Goal: Task Accomplishment & Management: Use online tool/utility

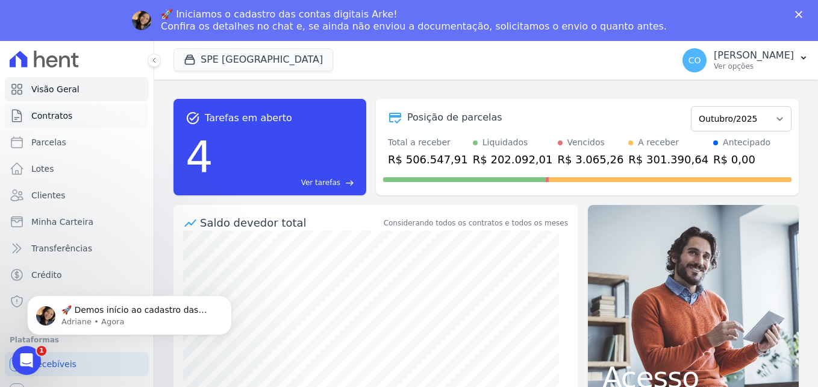
drag, startPoint x: 47, startPoint y: 110, endPoint x: 62, endPoint y: 106, distance: 15.6
click at [48, 110] on span "Contratos" at bounding box center [51, 116] width 41 height 12
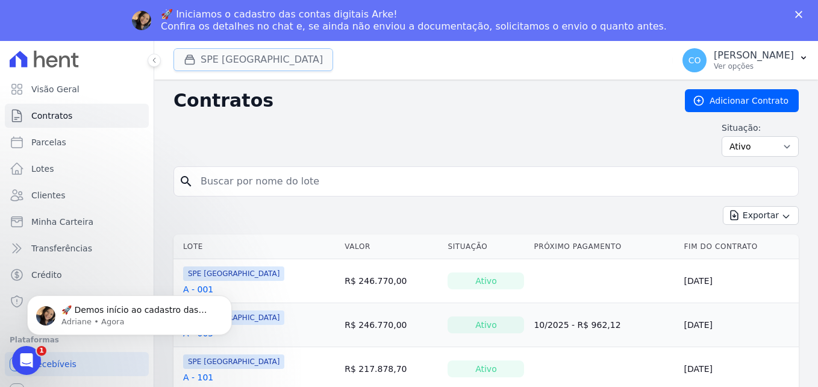
click at [267, 64] on button "SPE [GEOGRAPHIC_DATA]" at bounding box center [254, 59] width 160 height 23
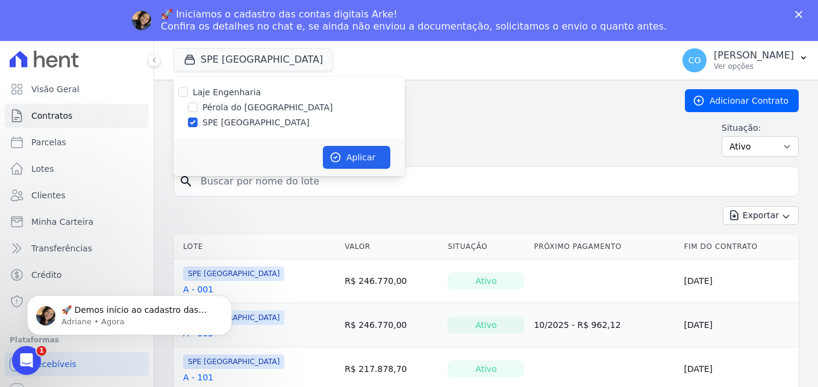
click at [223, 111] on label "Pérola do [GEOGRAPHIC_DATA]" at bounding box center [267, 107] width 131 height 13
click at [198, 111] on input "Pérola do [GEOGRAPHIC_DATA]" at bounding box center [193, 107] width 10 height 10
checkbox input "true"
click at [224, 125] on label "SPE [GEOGRAPHIC_DATA]" at bounding box center [255, 122] width 107 height 13
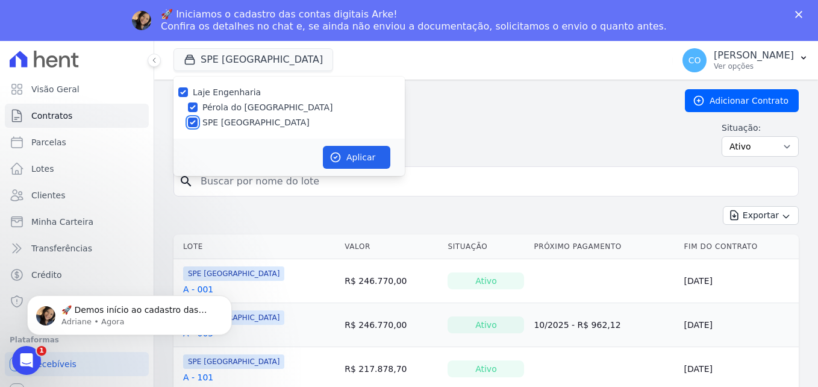
click at [198, 125] on input "SPE [GEOGRAPHIC_DATA]" at bounding box center [193, 123] width 10 height 10
checkbox input "false"
click at [371, 158] on button "Aplicar" at bounding box center [356, 157] width 67 height 23
click at [811, 60] on button "CO Cinthia Oliveira Ver opções" at bounding box center [745, 60] width 145 height 34
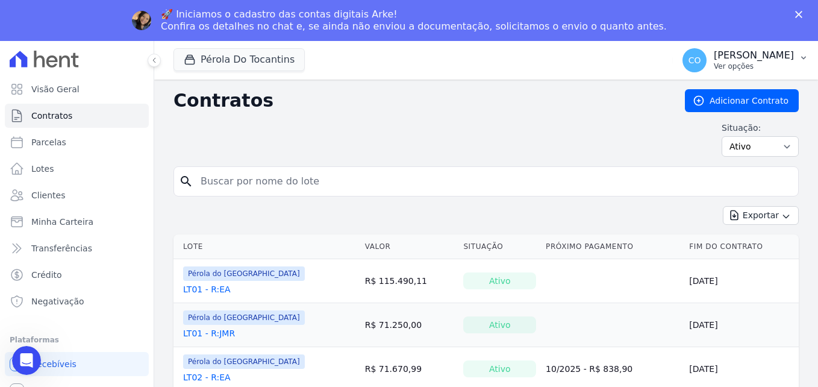
click at [803, 55] on icon "button" at bounding box center [804, 58] width 10 height 10
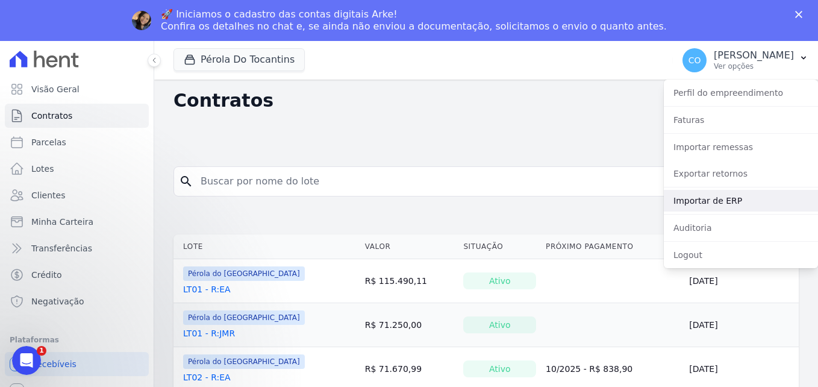
click at [695, 203] on link "Importar de ERP" at bounding box center [741, 201] width 154 height 22
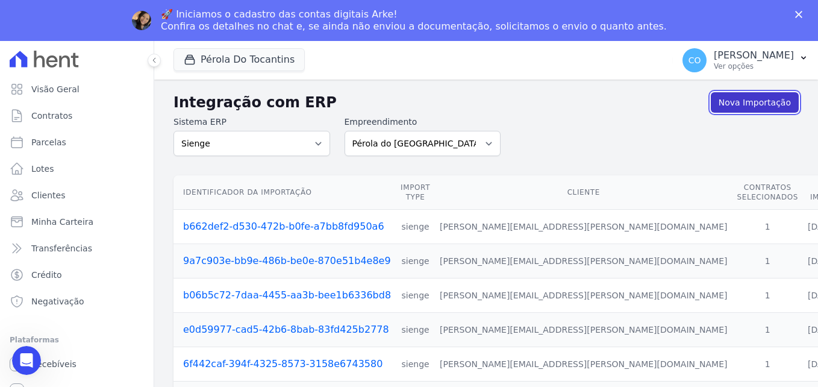
click at [750, 105] on link "Nova Importação" at bounding box center [755, 102] width 88 height 20
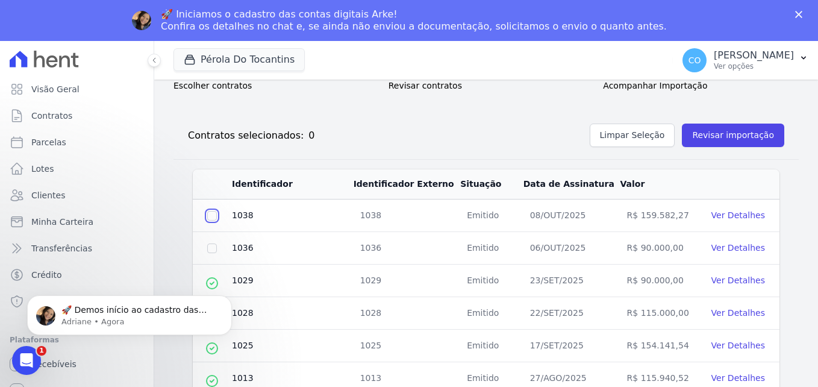
click at [212, 214] on input "checkbox" at bounding box center [212, 216] width 10 height 10
checkbox input "true"
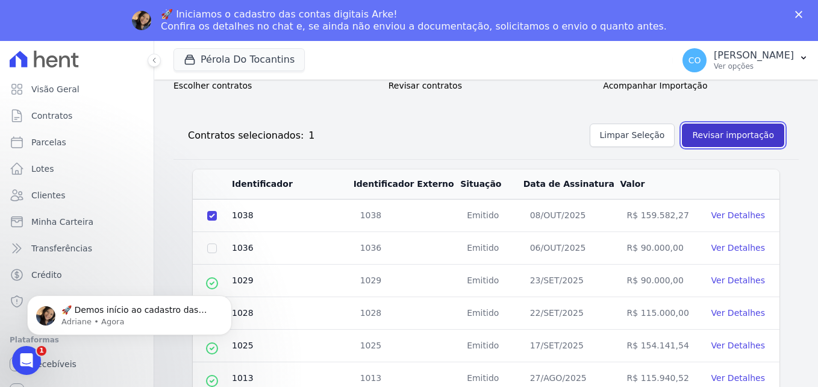
click at [739, 135] on button "Revisar importação" at bounding box center [733, 136] width 102 height 24
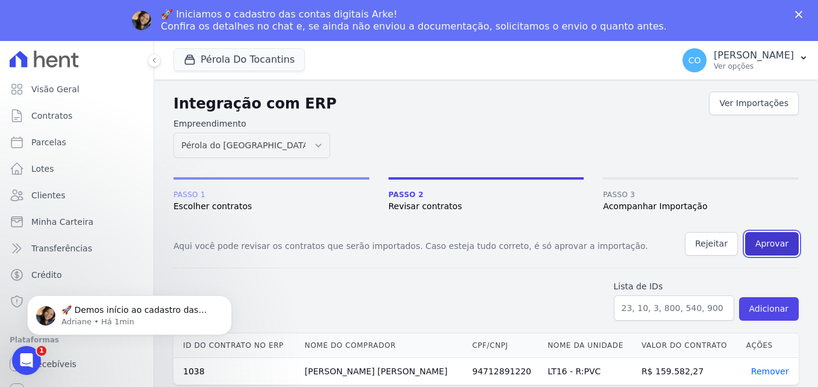
click at [784, 247] on button "Aprovar" at bounding box center [772, 244] width 54 height 24
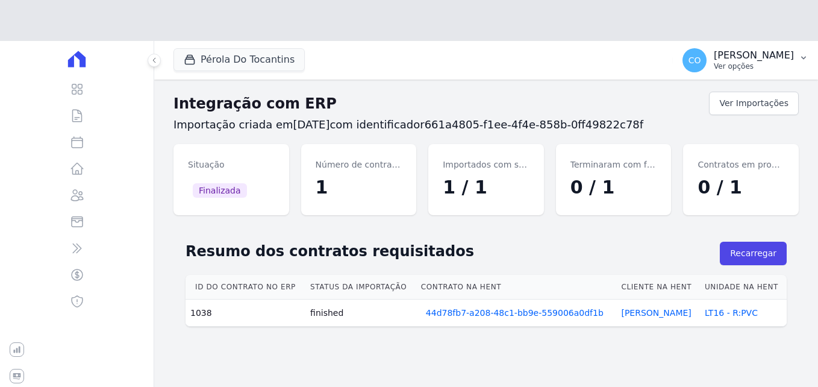
click at [803, 54] on icon "button" at bounding box center [804, 58] width 10 height 10
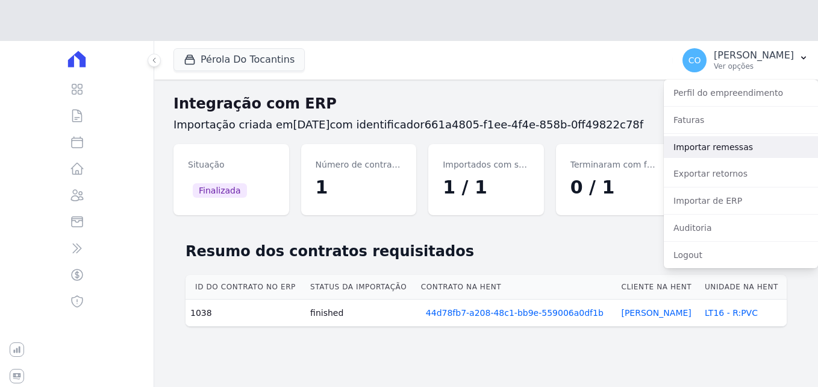
click at [692, 151] on link "Importar remessas" at bounding box center [741, 147] width 154 height 22
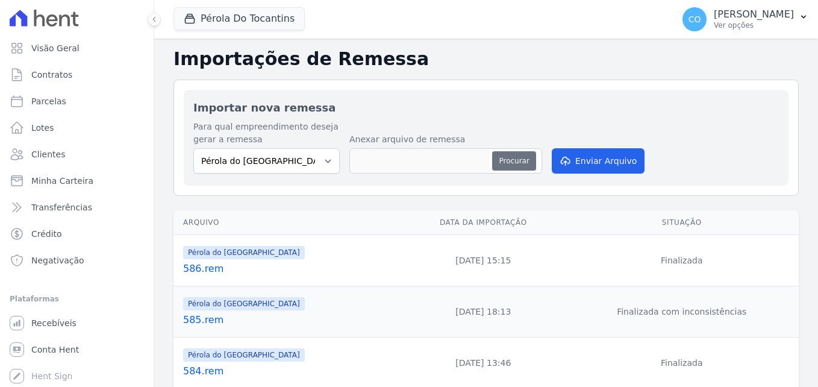
click at [515, 162] on button "Procurar" at bounding box center [513, 160] width 43 height 19
type input "587.rem"
click at [586, 160] on button "Enviar Arquivo" at bounding box center [598, 160] width 93 height 25
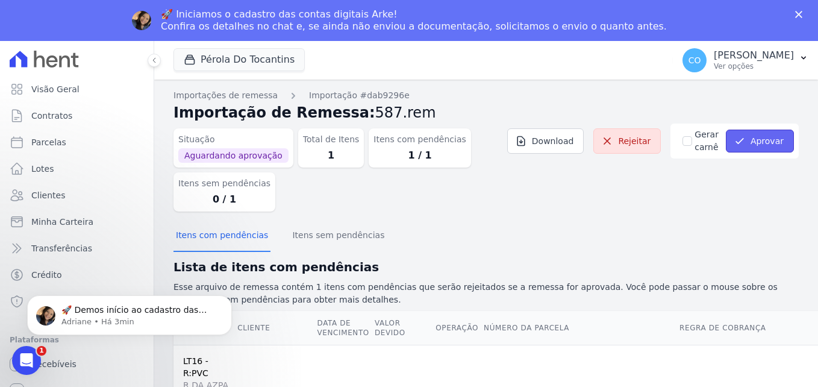
click at [749, 135] on button "Aprovar" at bounding box center [760, 141] width 68 height 23
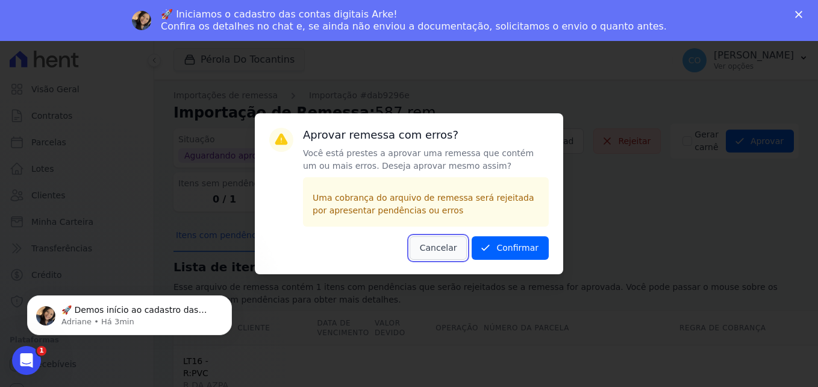
click at [454, 253] on button "Cancelar" at bounding box center [439, 248] width 58 height 24
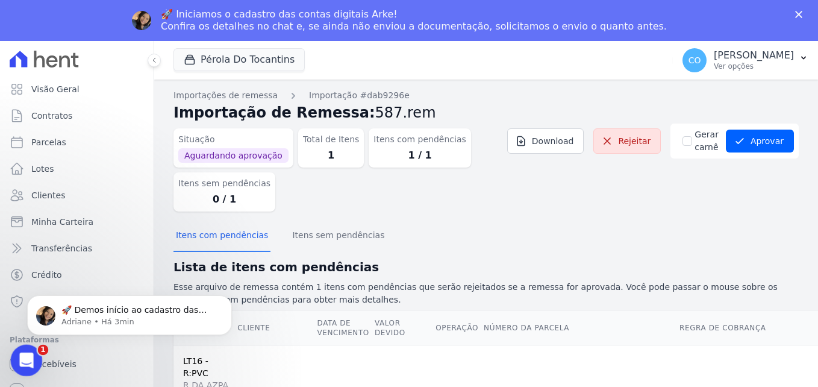
click at [35, 359] on div "Abertura do Messenger da Intercom" at bounding box center [25, 359] width 40 height 40
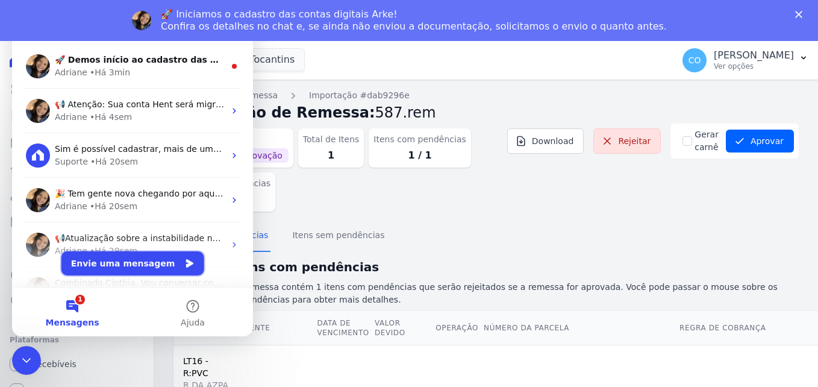
click at [146, 272] on button "Envie uma mensagem" at bounding box center [132, 263] width 143 height 24
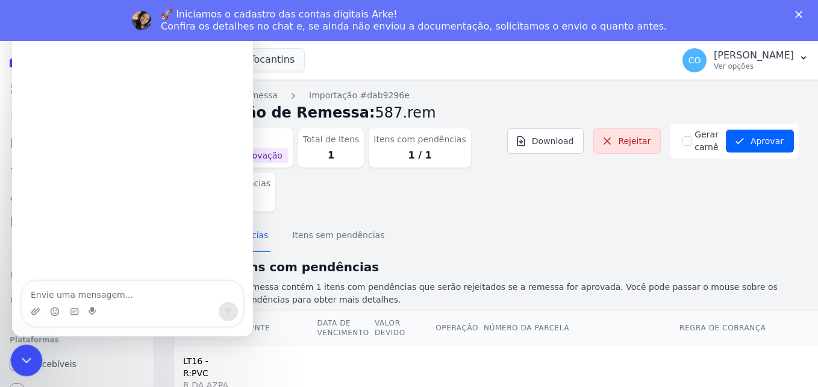
click at [34, 348] on div "Encerramento do Messenger da Intercom" at bounding box center [24, 358] width 29 height 29
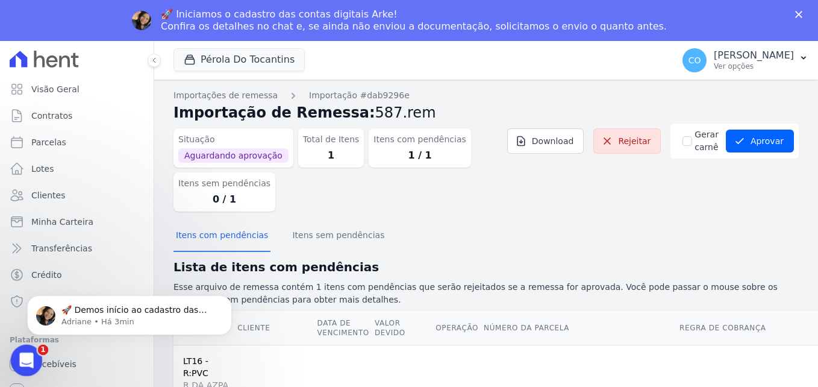
click at [29, 360] on icon "Abertura do Messenger da Intercom" at bounding box center [25, 359] width 20 height 20
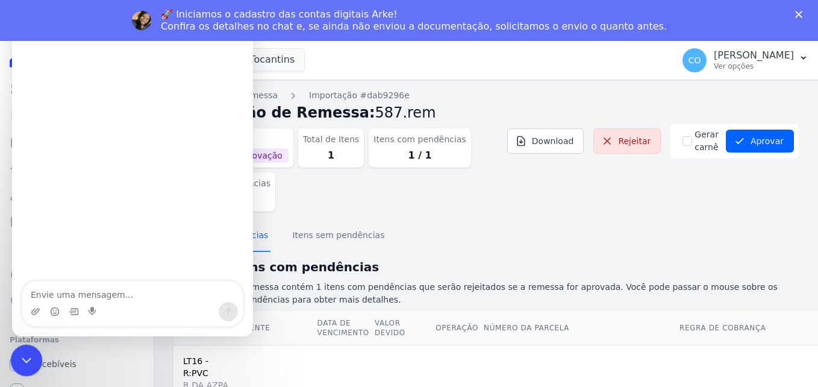
click at [17, 360] on icon "Encerramento do Messenger da Intercom" at bounding box center [24, 358] width 14 height 14
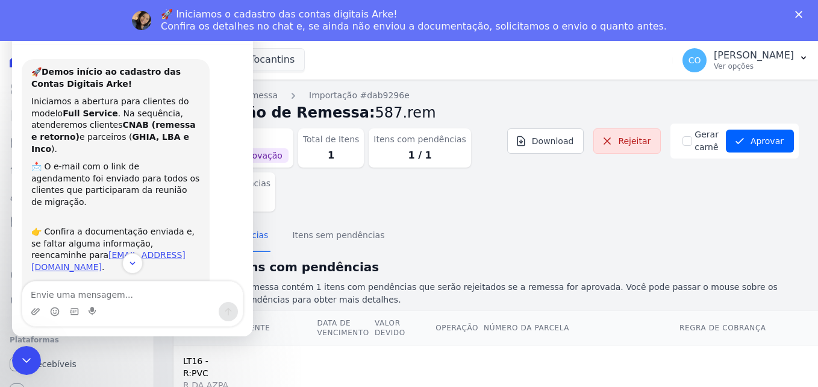
click at [554, 212] on div "Situação Aguardando aprovação Total de Itens 1 Itens com pendências 1 / 1 Itens…" at bounding box center [487, 173] width 626 height 98
drag, startPoint x: 559, startPoint y: 232, endPoint x: 572, endPoint y: 211, distance: 24.9
click at [559, 231] on div "Itens com pendências Itens sem pendências" at bounding box center [487, 236] width 626 height 30
click at [28, 357] on icon "Encerramento do Messenger da Intercom" at bounding box center [24, 358] width 14 height 14
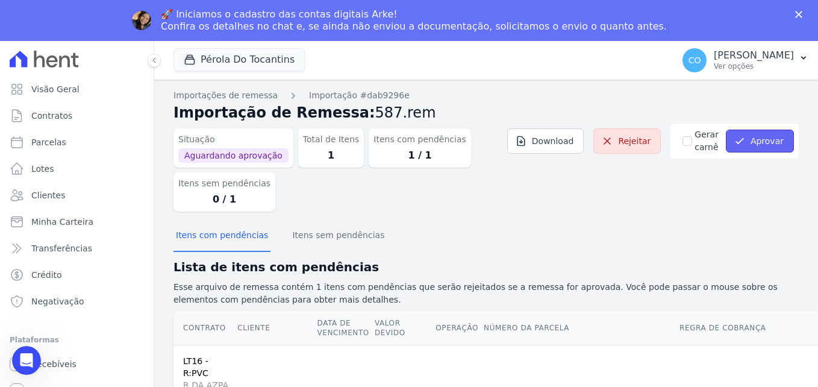
click at [765, 138] on button "Aprovar" at bounding box center [760, 141] width 68 height 23
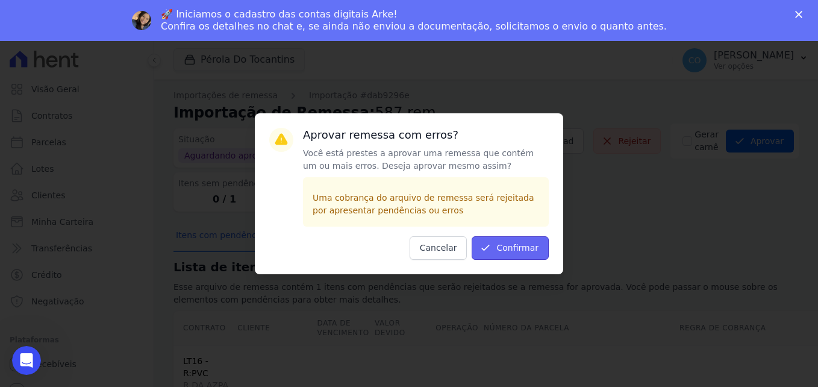
click at [526, 243] on button "Confirmar" at bounding box center [510, 248] width 77 height 24
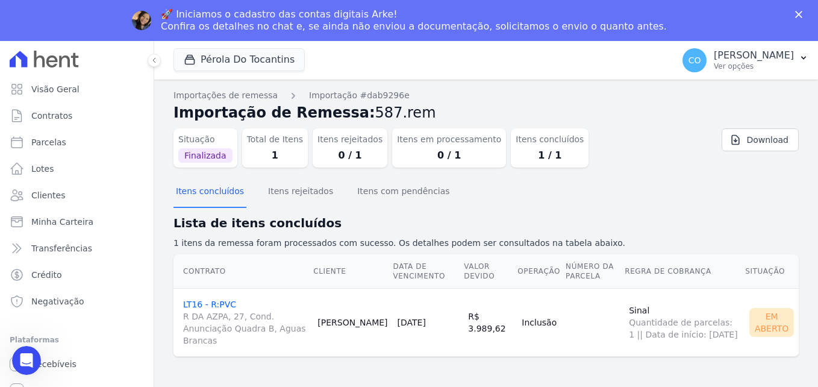
click at [210, 305] on link "LT16 - R:PVC R DA AZPA, 27, Cond. Anunciação Quadra B, Aguas Brancas" at bounding box center [245, 323] width 125 height 47
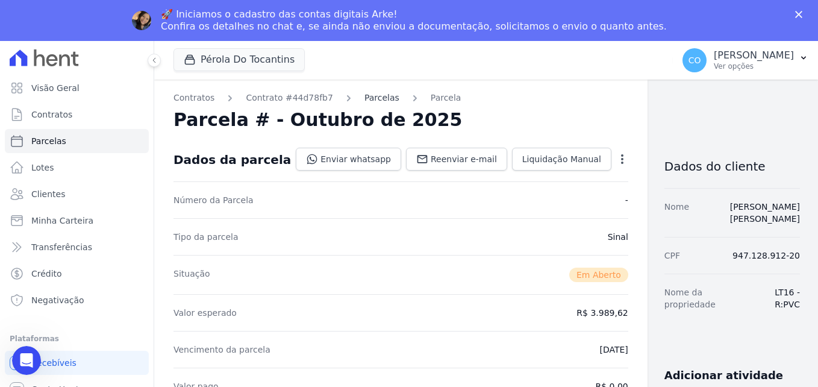
click at [368, 100] on link "Parcelas" at bounding box center [382, 98] width 35 height 13
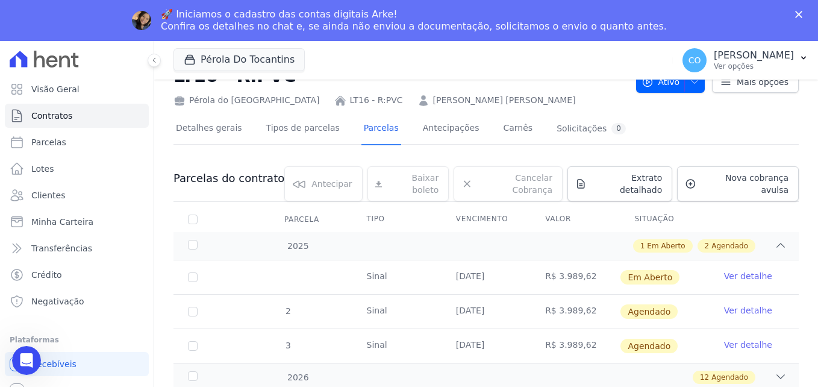
scroll to position [121, 0]
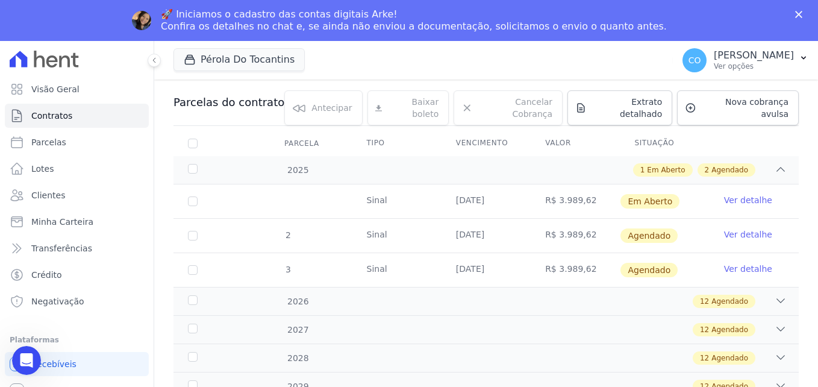
click at [745, 194] on link "Ver detalhe" at bounding box center [748, 200] width 48 height 12
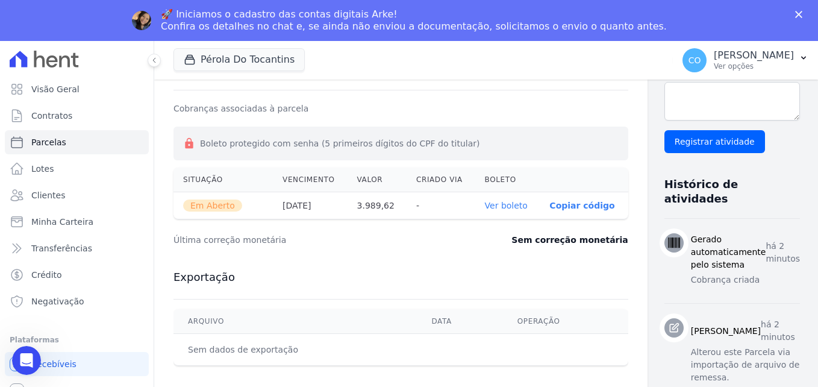
scroll to position [480, 0]
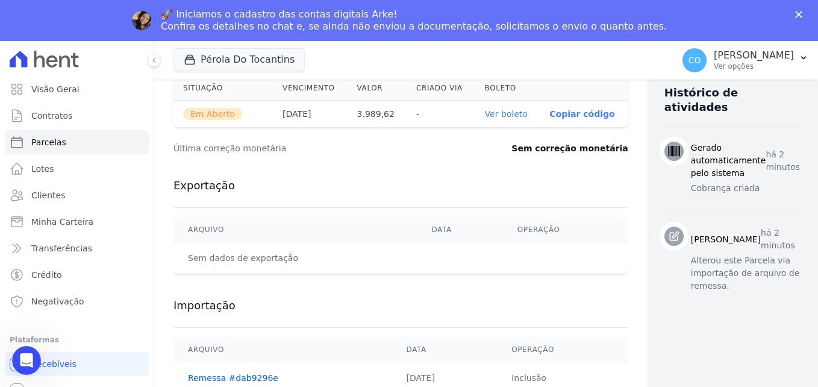
click at [485, 111] on link "Ver boleto" at bounding box center [506, 114] width 43 height 10
